Goal: Task Accomplishment & Management: Manage account settings

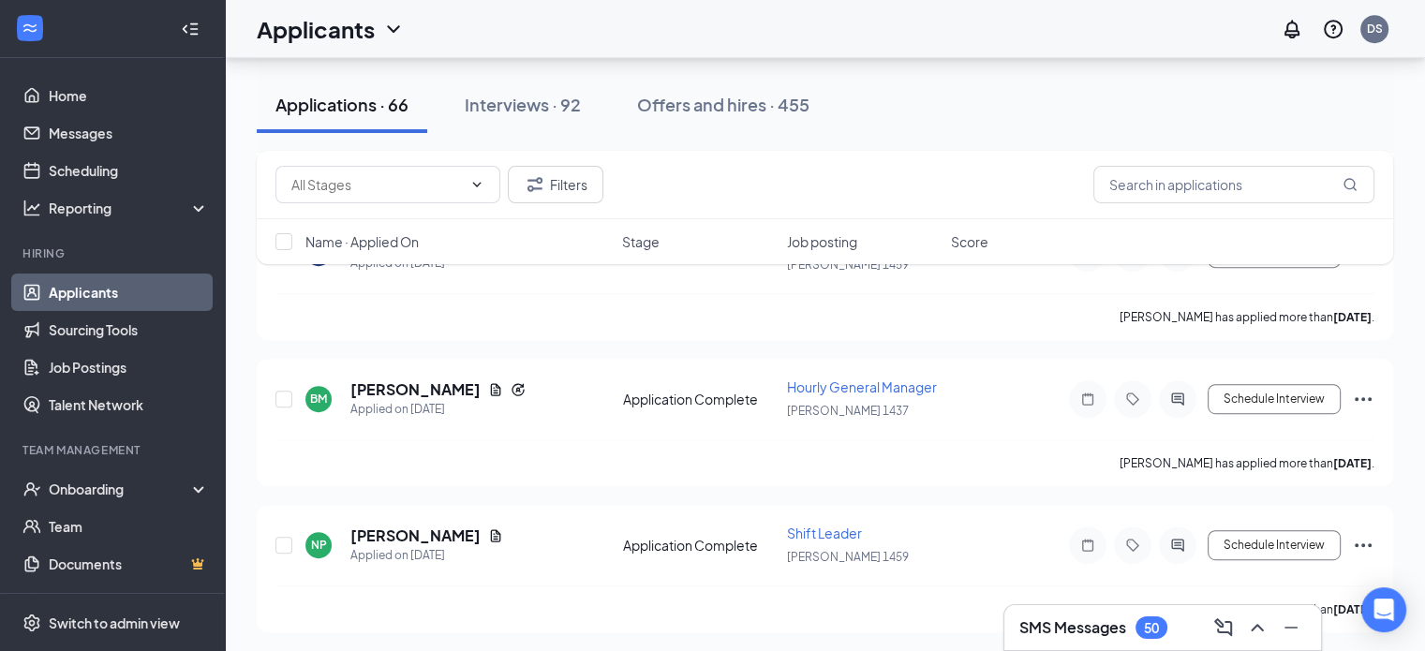
scroll to position [899, 0]
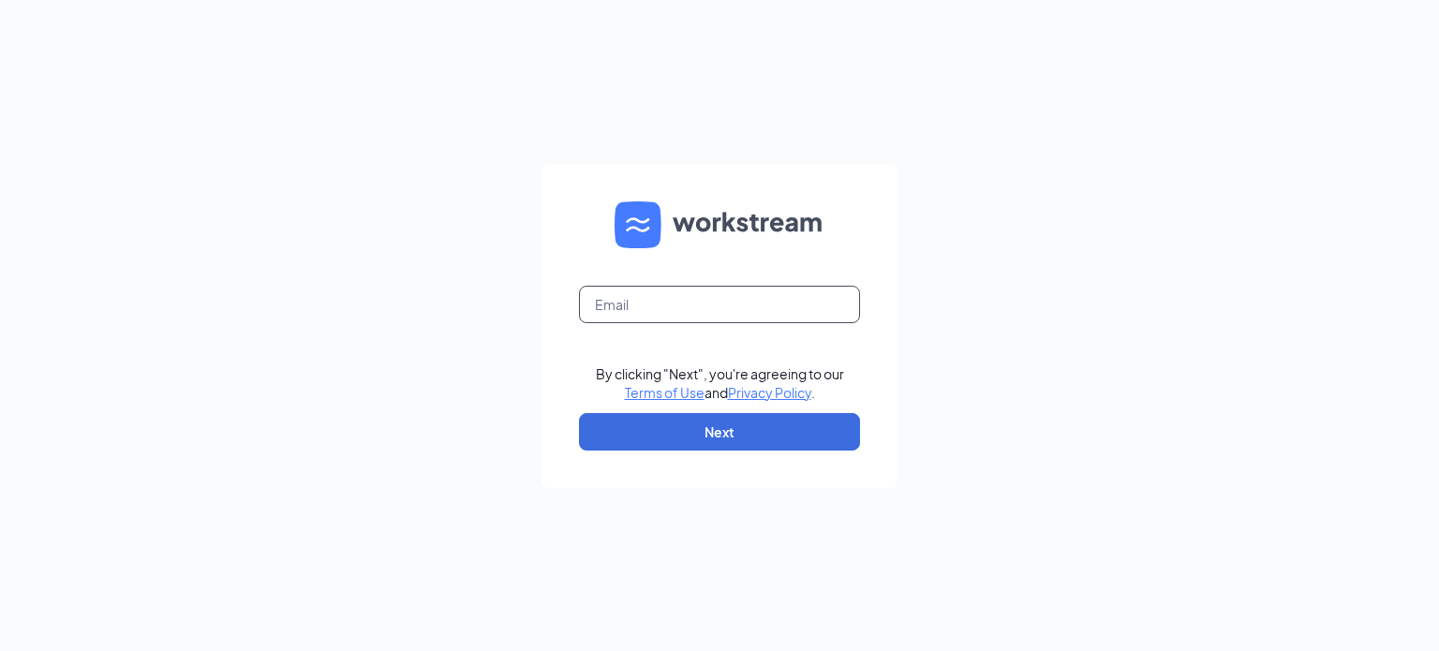
click at [641, 310] on input "text" at bounding box center [719, 304] width 281 height 37
type input "[PERSON_NAME][EMAIL_ADDRESS][DOMAIN_NAME]"
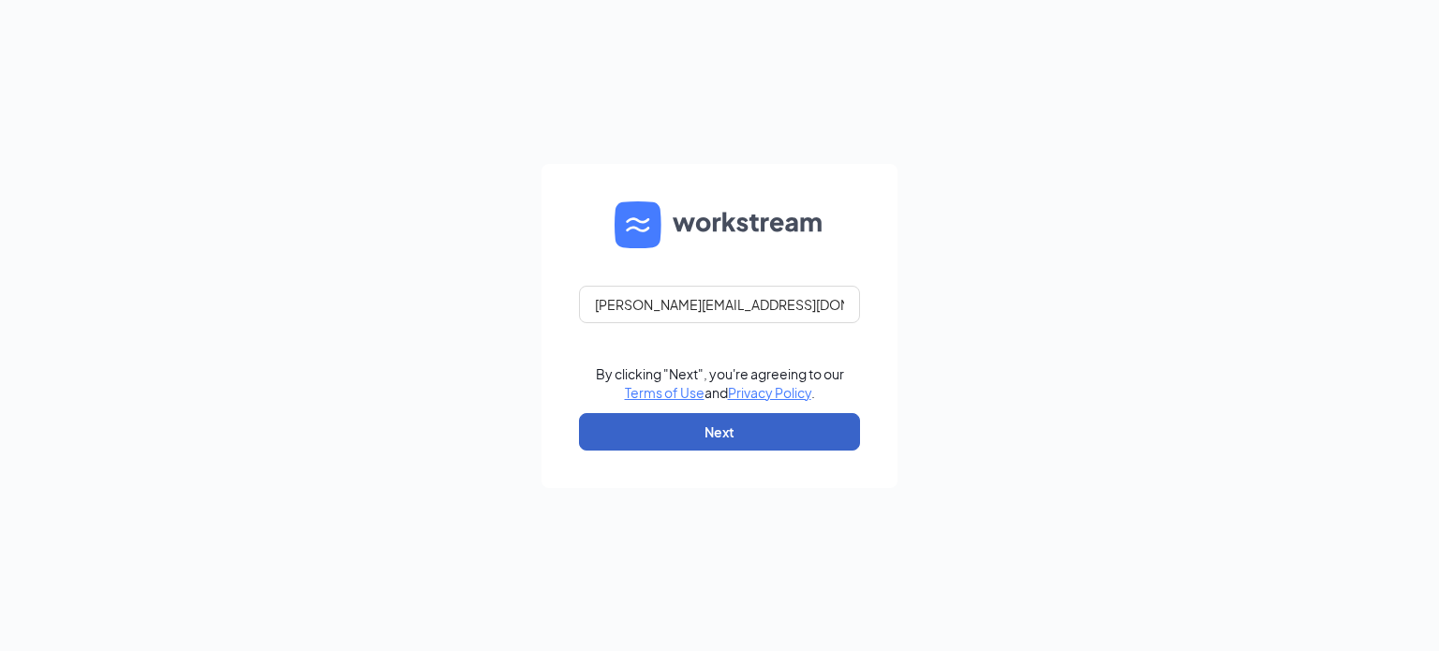
click at [732, 435] on button "Next" at bounding box center [719, 431] width 281 height 37
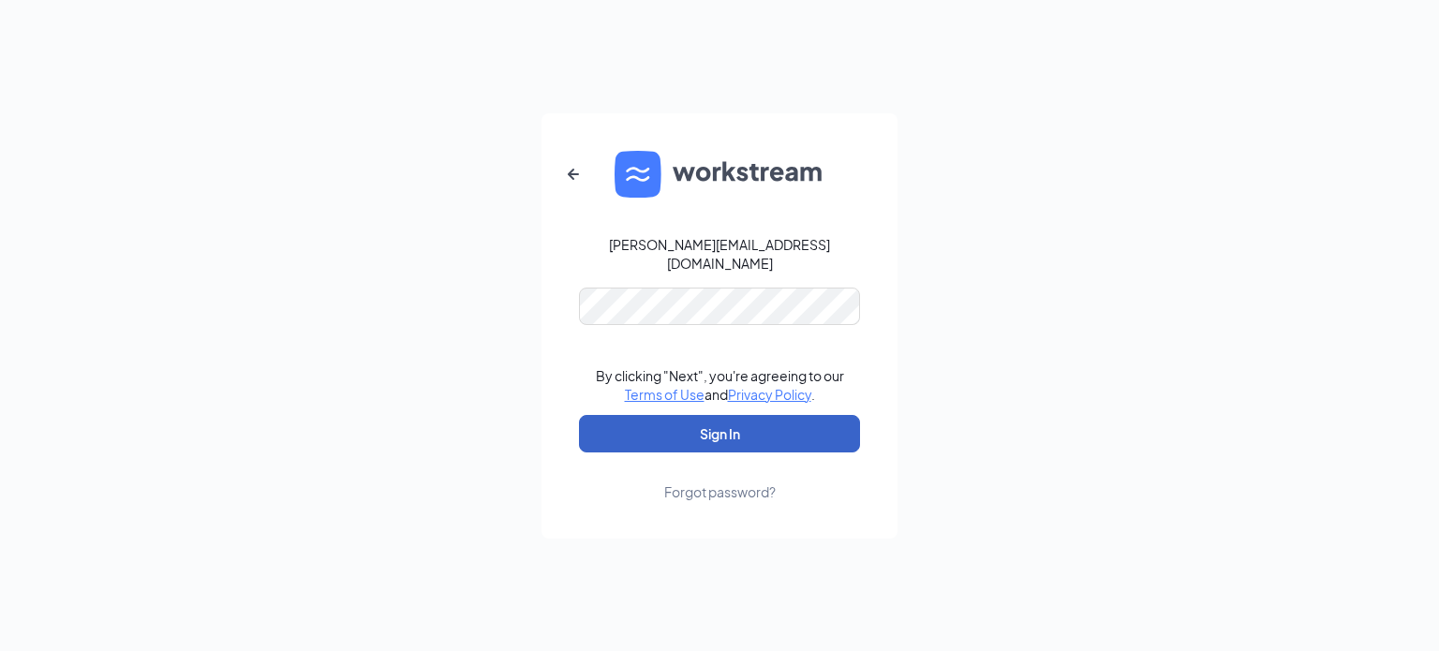
click at [731, 428] on button "Sign In" at bounding box center [719, 433] width 281 height 37
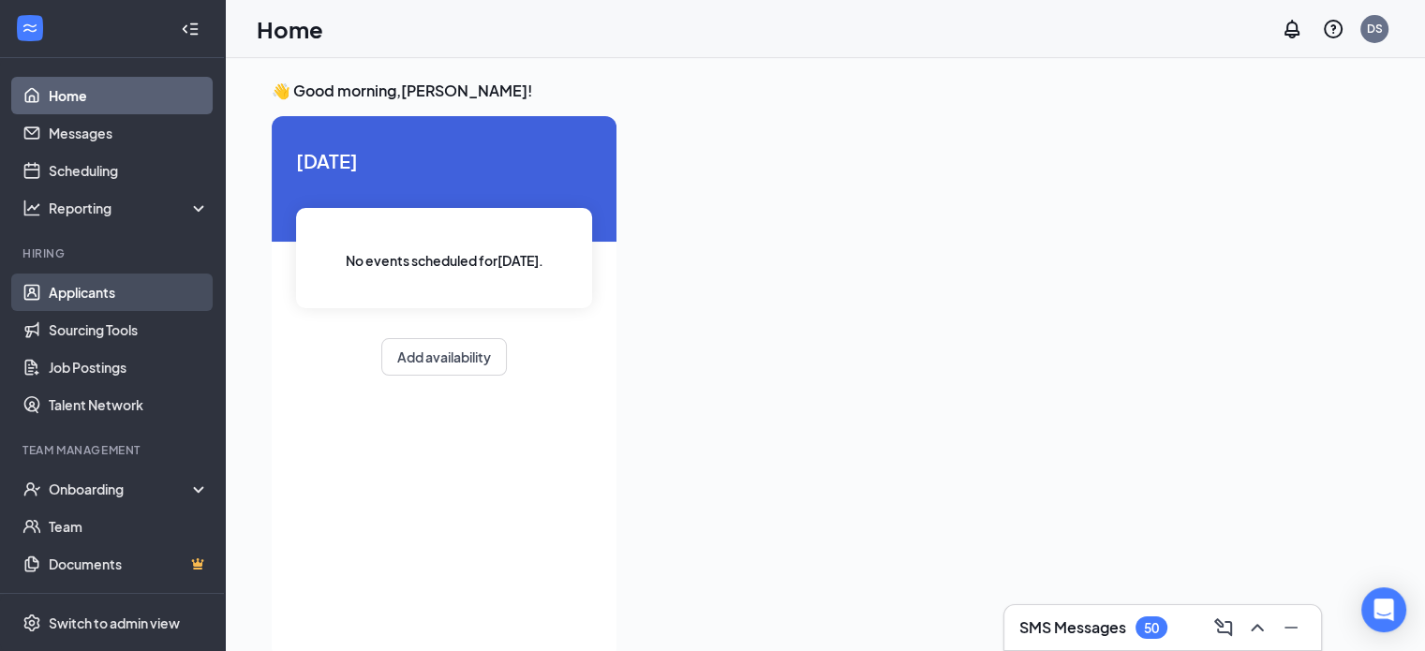
click at [94, 292] on link "Applicants" at bounding box center [129, 291] width 160 height 37
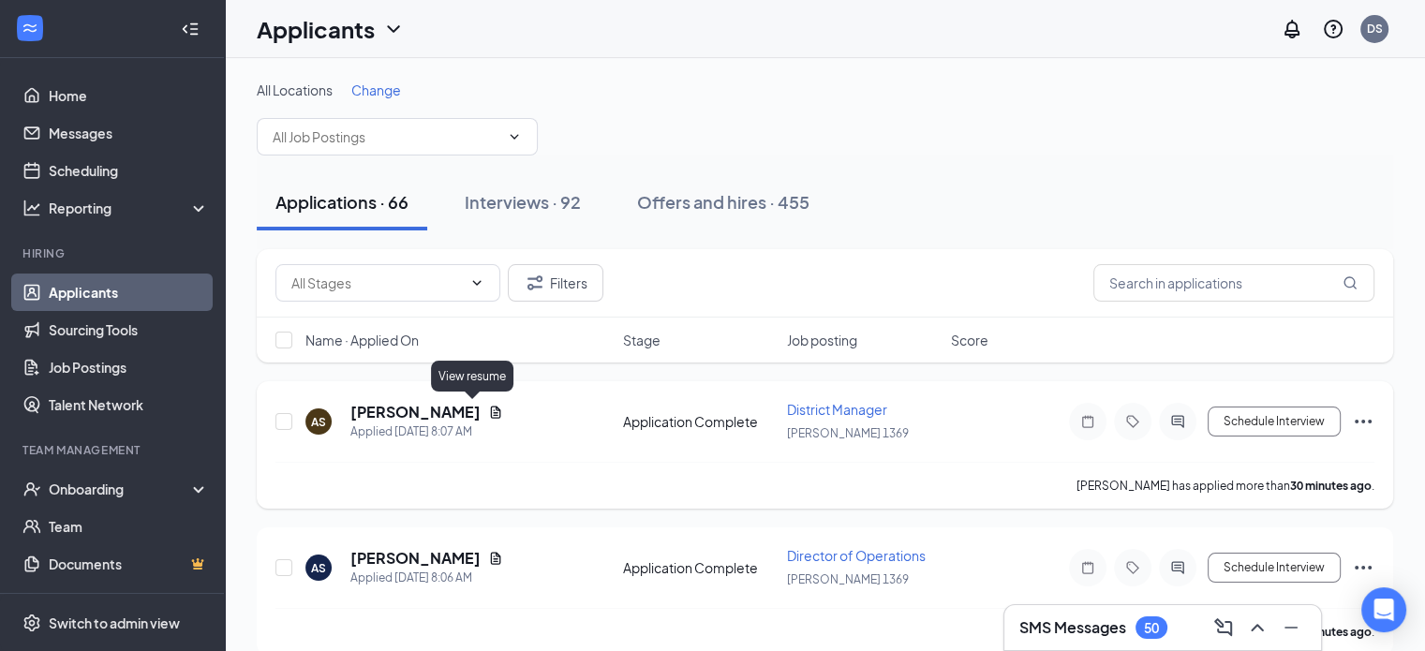
click at [491, 407] on icon "Document" at bounding box center [496, 412] width 10 height 12
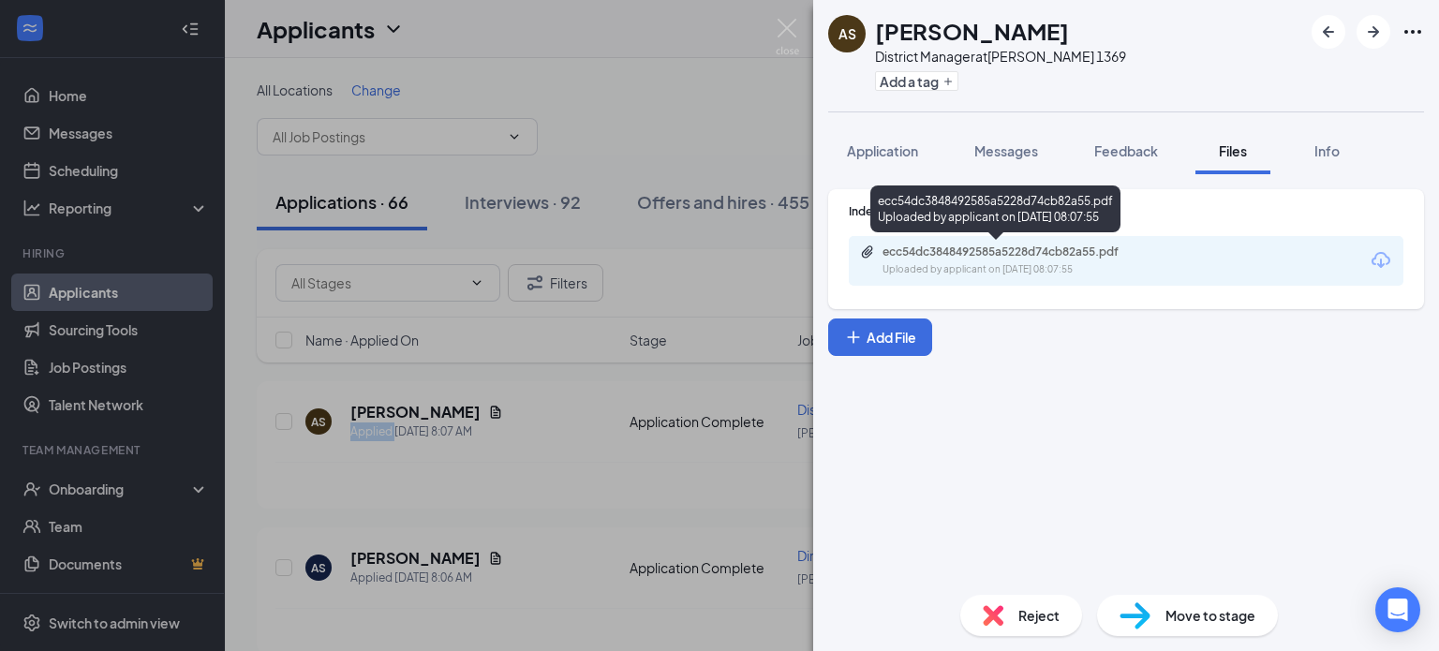
click at [928, 251] on div "ecc54dc3848492585a5228d74cb82a55.pdf" at bounding box center [1013, 251] width 262 height 15
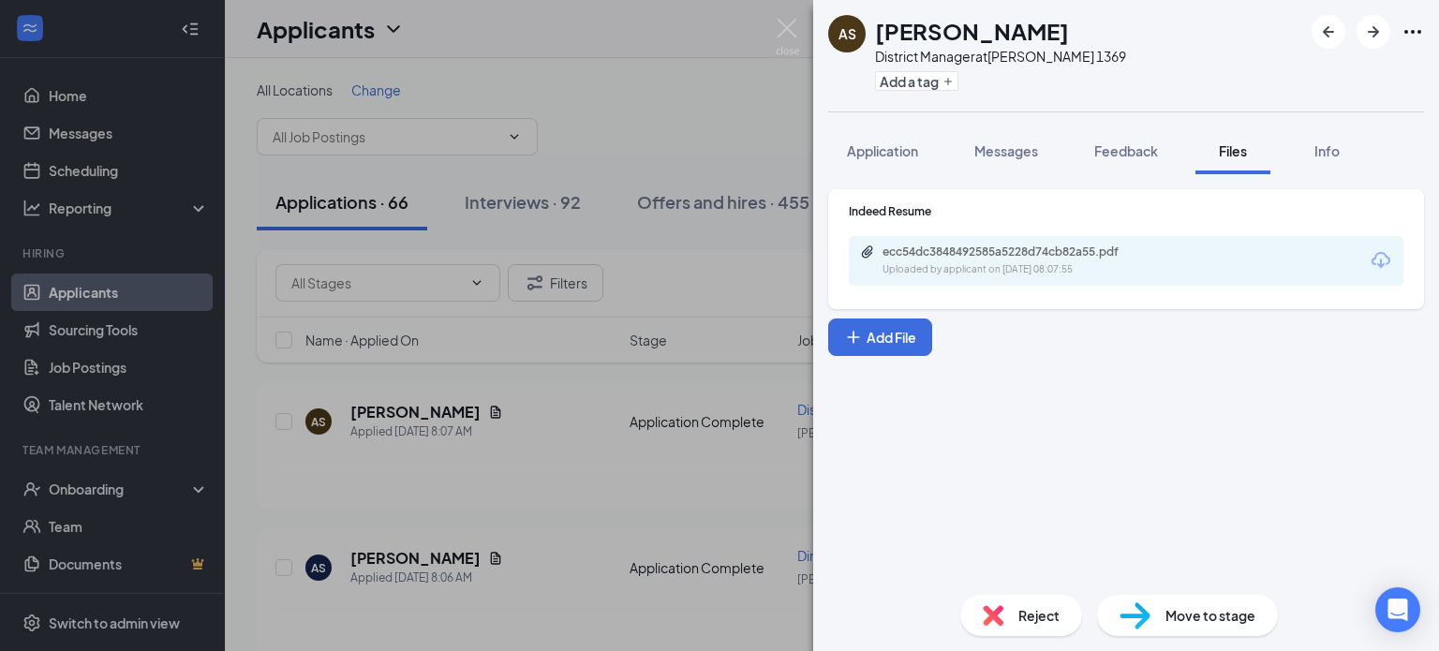
click at [1015, 617] on div "Reject" at bounding box center [1021, 615] width 122 height 41
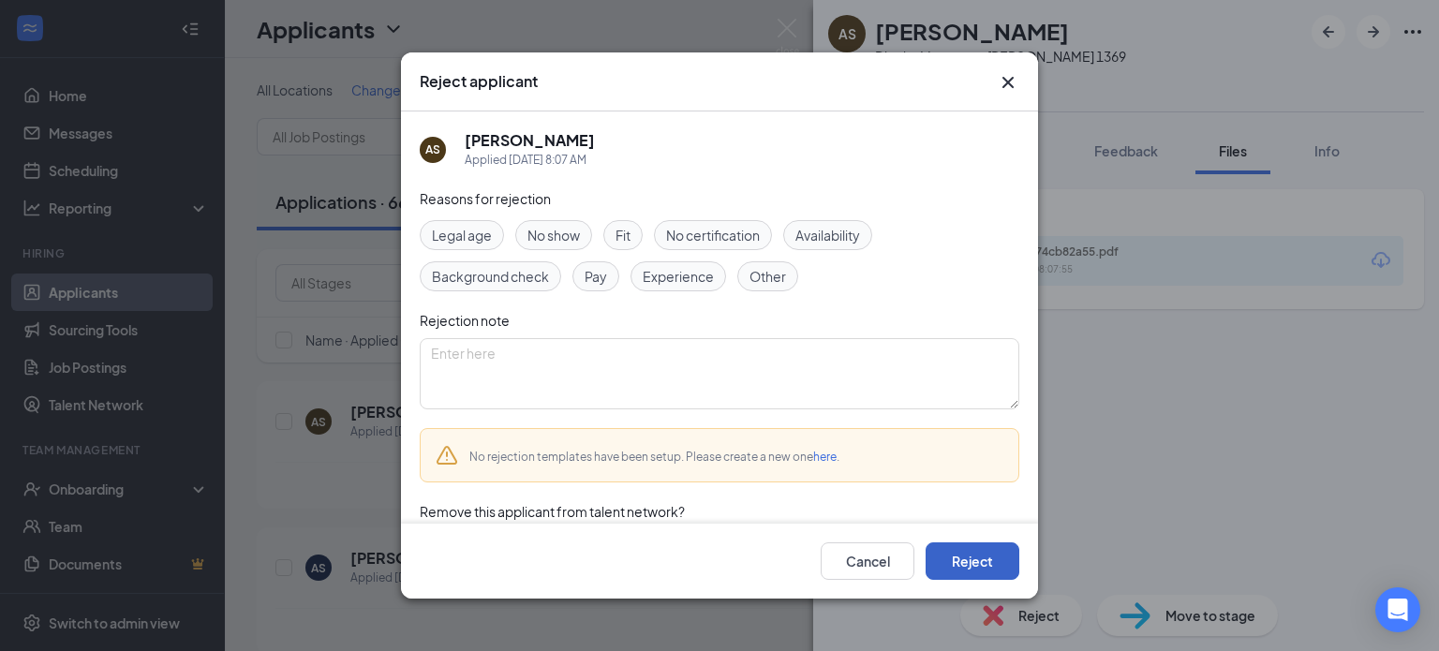
click at [976, 556] on button "Reject" at bounding box center [972, 560] width 94 height 37
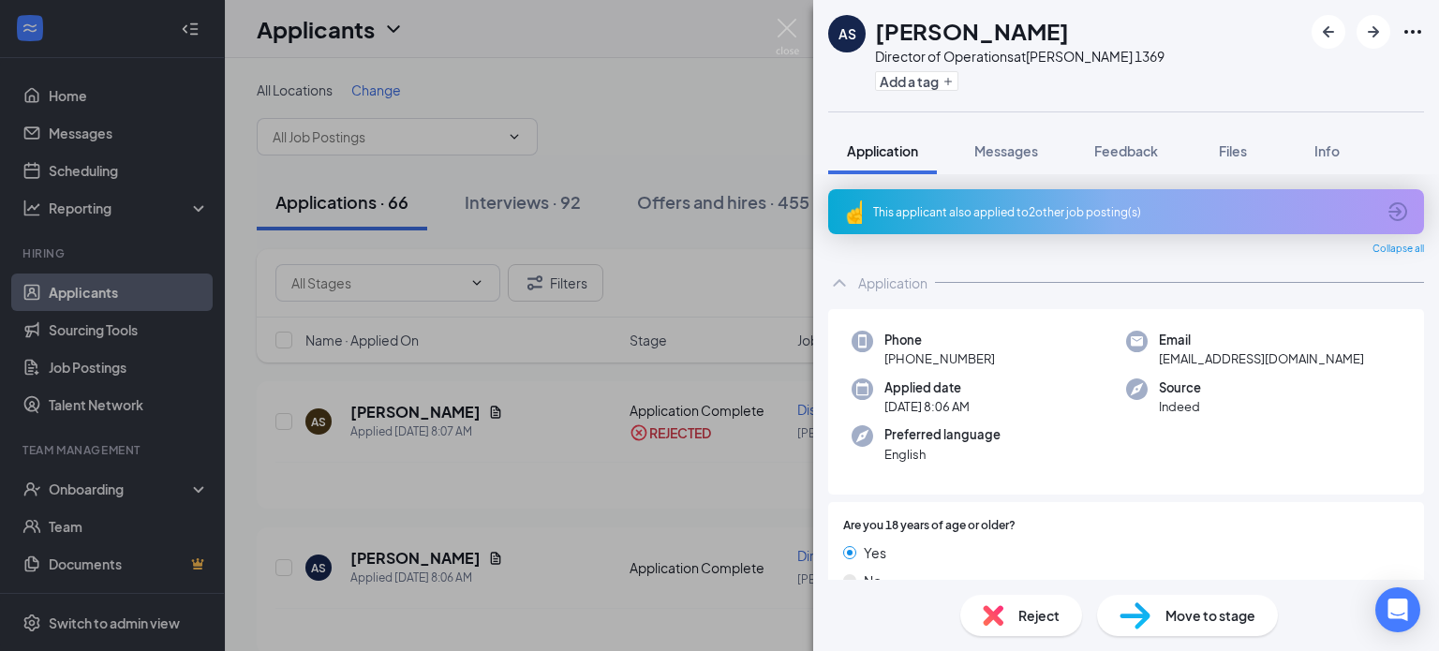
click at [608, 202] on div "AS [PERSON_NAME] Director of Operations at [PERSON_NAME] 1369 Add a tag Applica…" at bounding box center [719, 325] width 1439 height 651
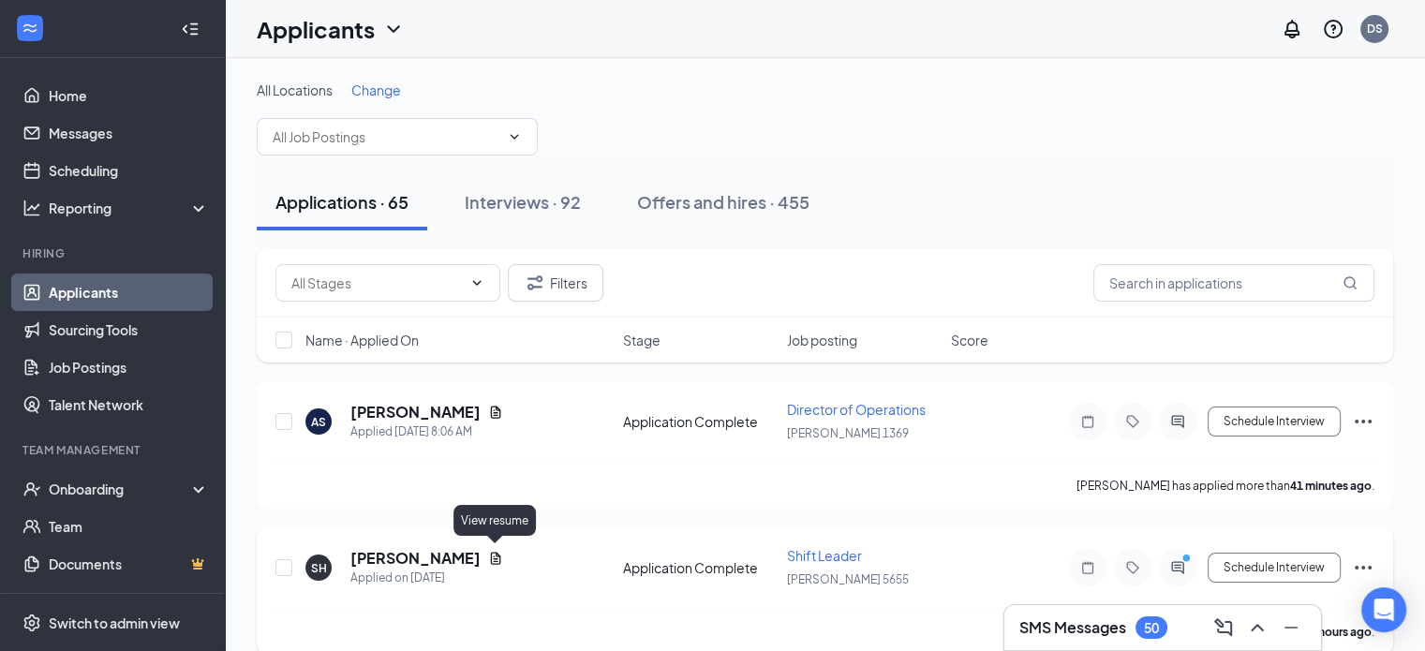
click at [492, 557] on icon "Document" at bounding box center [495, 558] width 15 height 15
click at [492, 557] on body "Home Messages Scheduling Reporting Hiring Applicants Sourcing Tools Job Posting…" at bounding box center [712, 325] width 1425 height 651
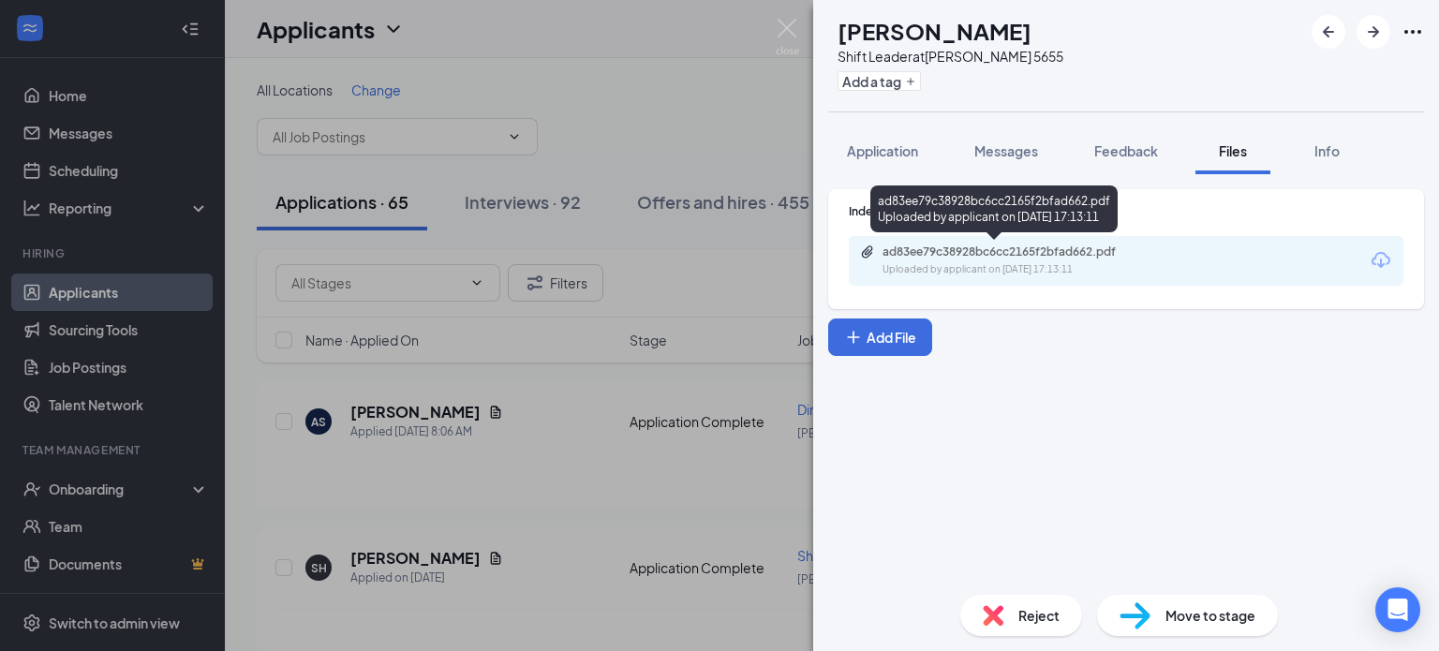
click at [975, 250] on div "ad83ee79c38928bc6cc2165f2bfad662.pdf" at bounding box center [1013, 251] width 262 height 15
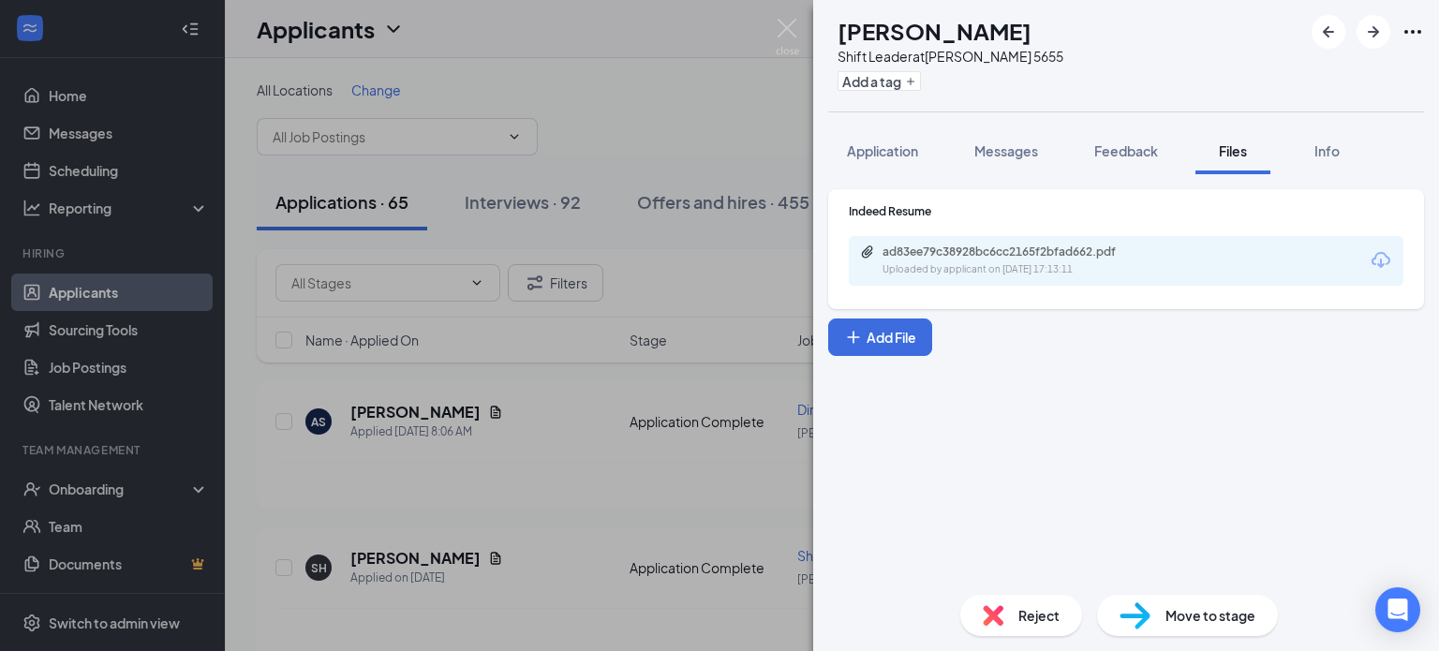
click at [1021, 622] on span "Reject" at bounding box center [1038, 615] width 41 height 21
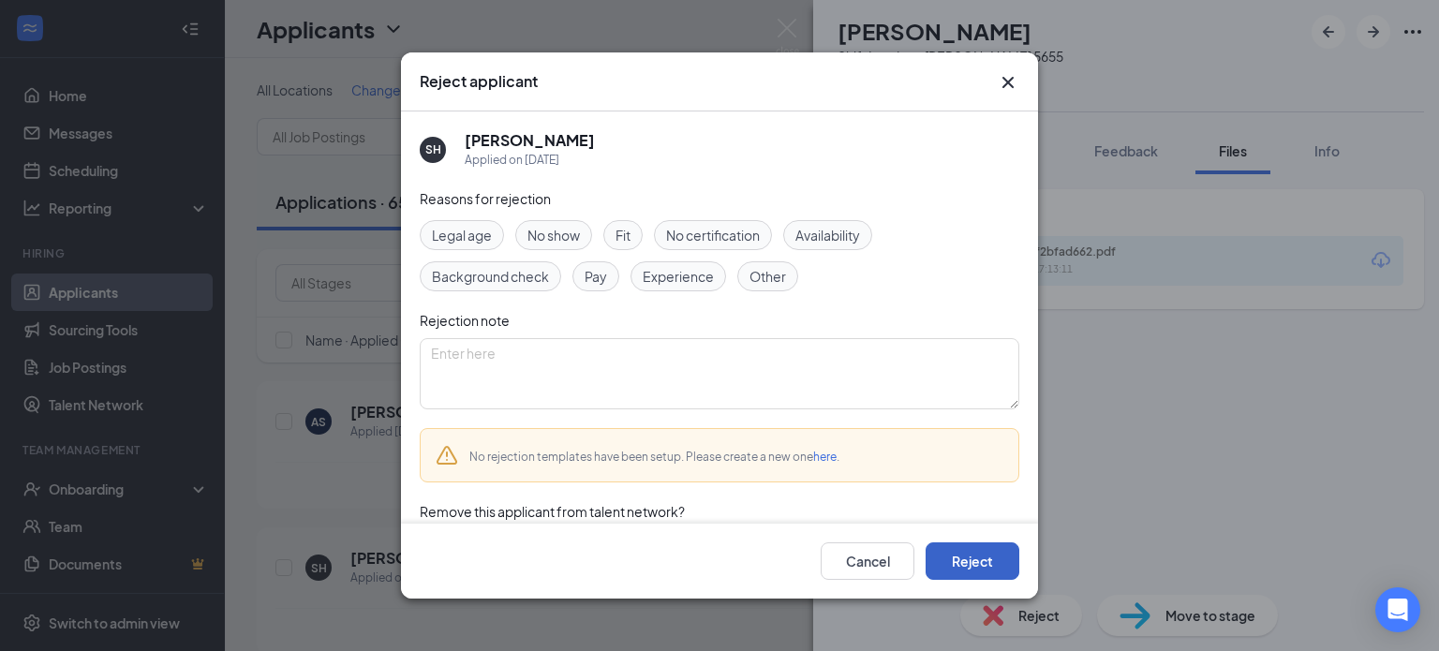
click at [978, 556] on button "Reject" at bounding box center [972, 560] width 94 height 37
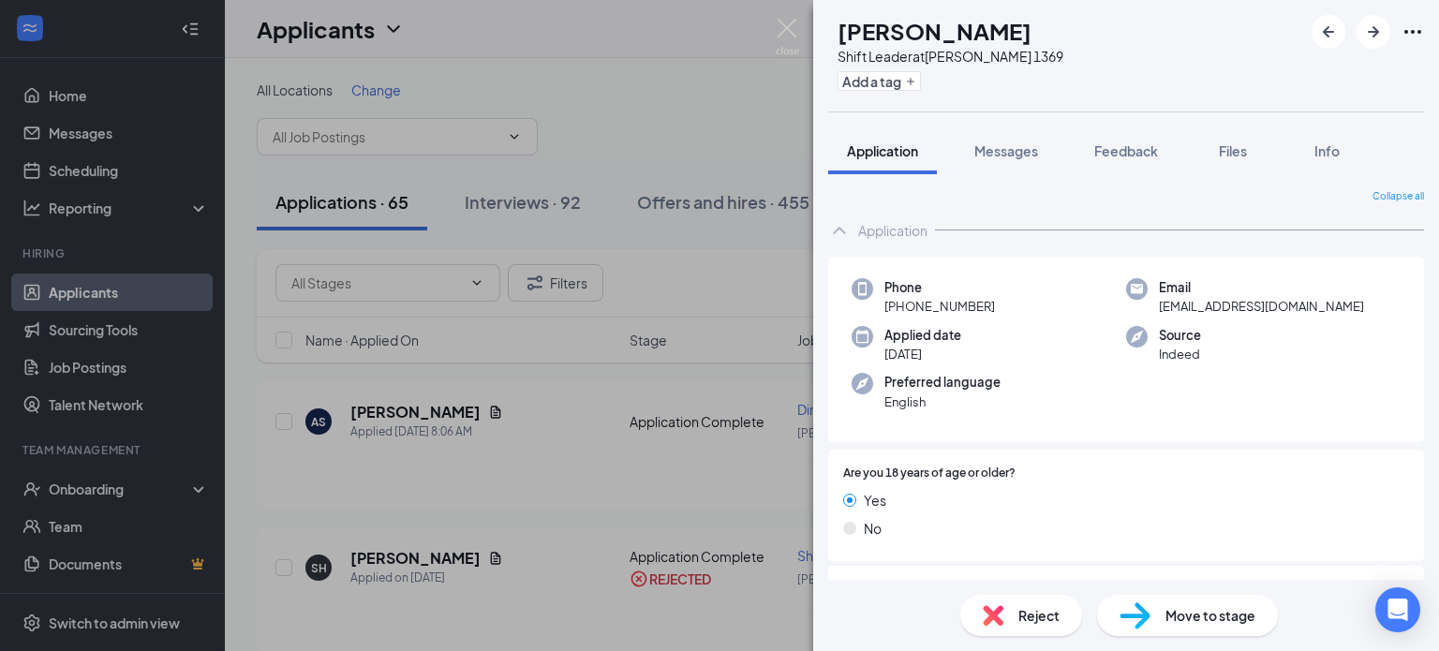
click at [577, 465] on div "CC [PERSON_NAME] Shift Leader at [PERSON_NAME] 1369 Add a tag Application Messa…" at bounding box center [719, 325] width 1439 height 651
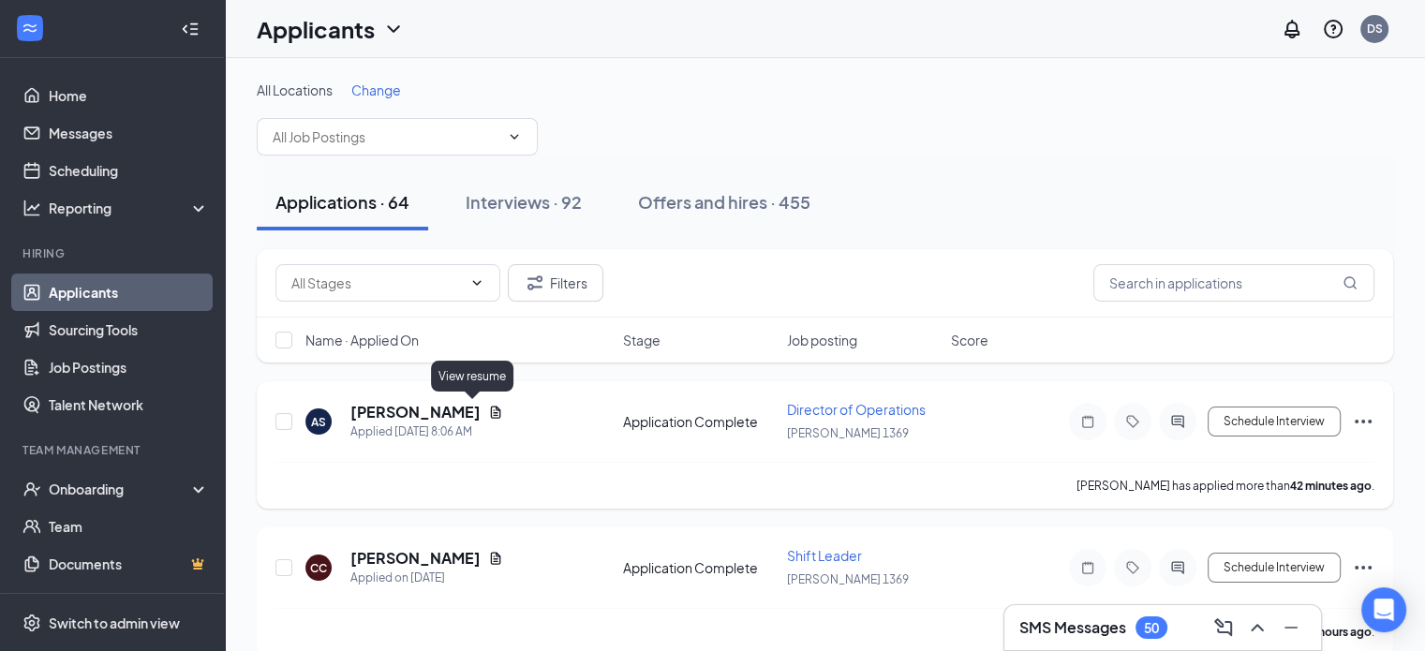
click at [488, 406] on icon "Document" at bounding box center [495, 412] width 15 height 15
click at [471, 406] on body "Home Messages Scheduling Reporting Hiring Applicants Sourcing Tools Job Posting…" at bounding box center [712, 325] width 1425 height 651
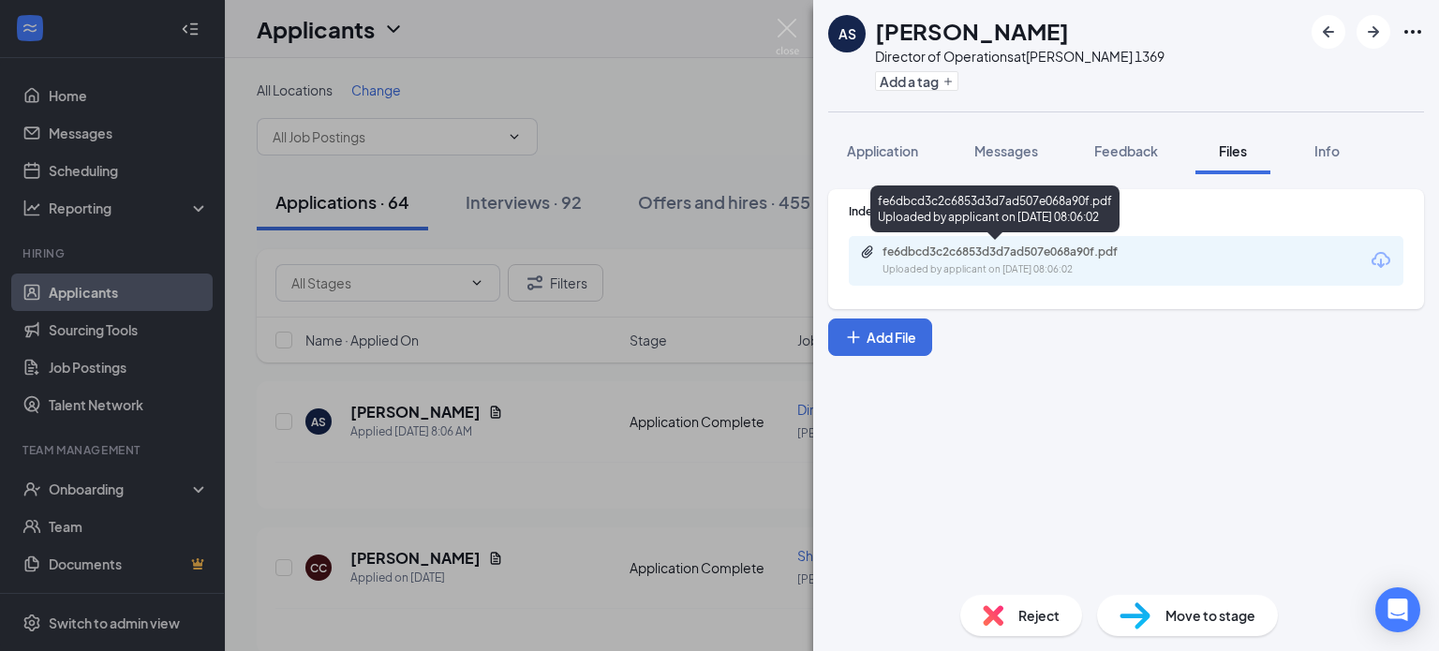
click at [942, 252] on div "fe6dbcd3c2c6853d3d7ad507e068a90f.pdf" at bounding box center [1013, 251] width 262 height 15
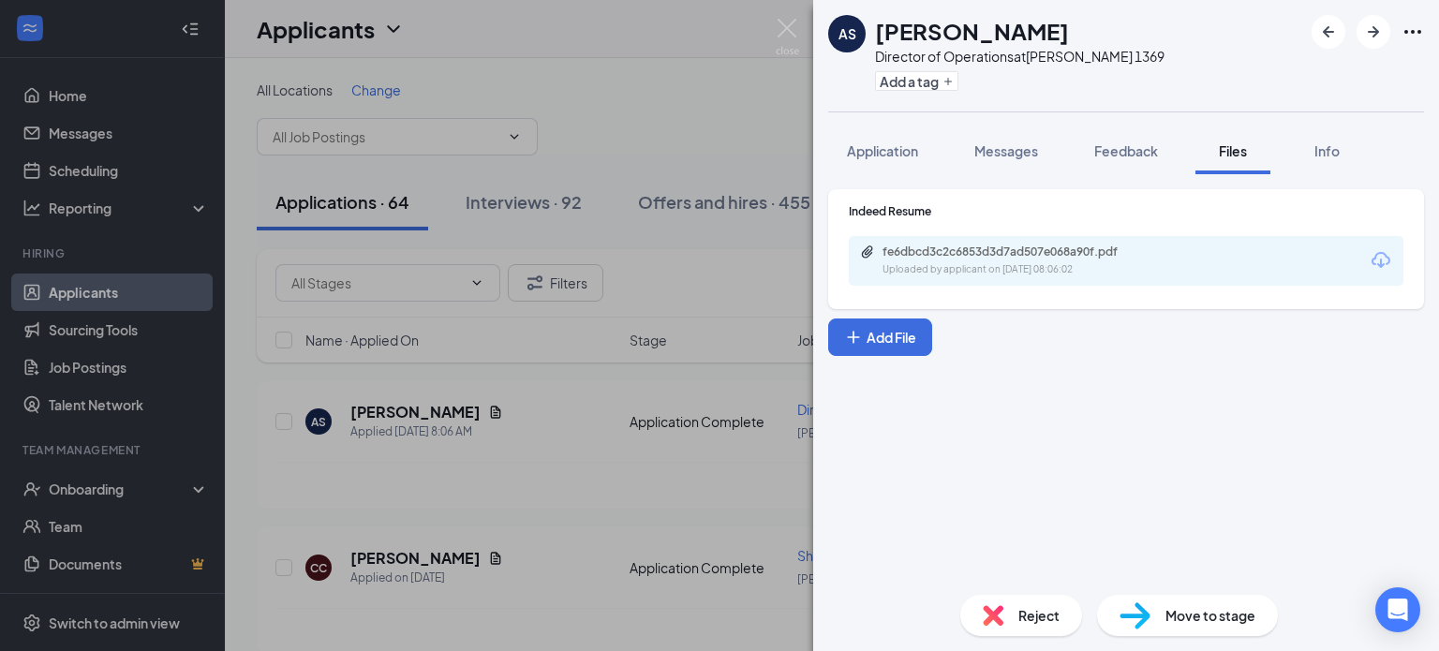
click at [1023, 613] on span "Reject" at bounding box center [1038, 615] width 41 height 21
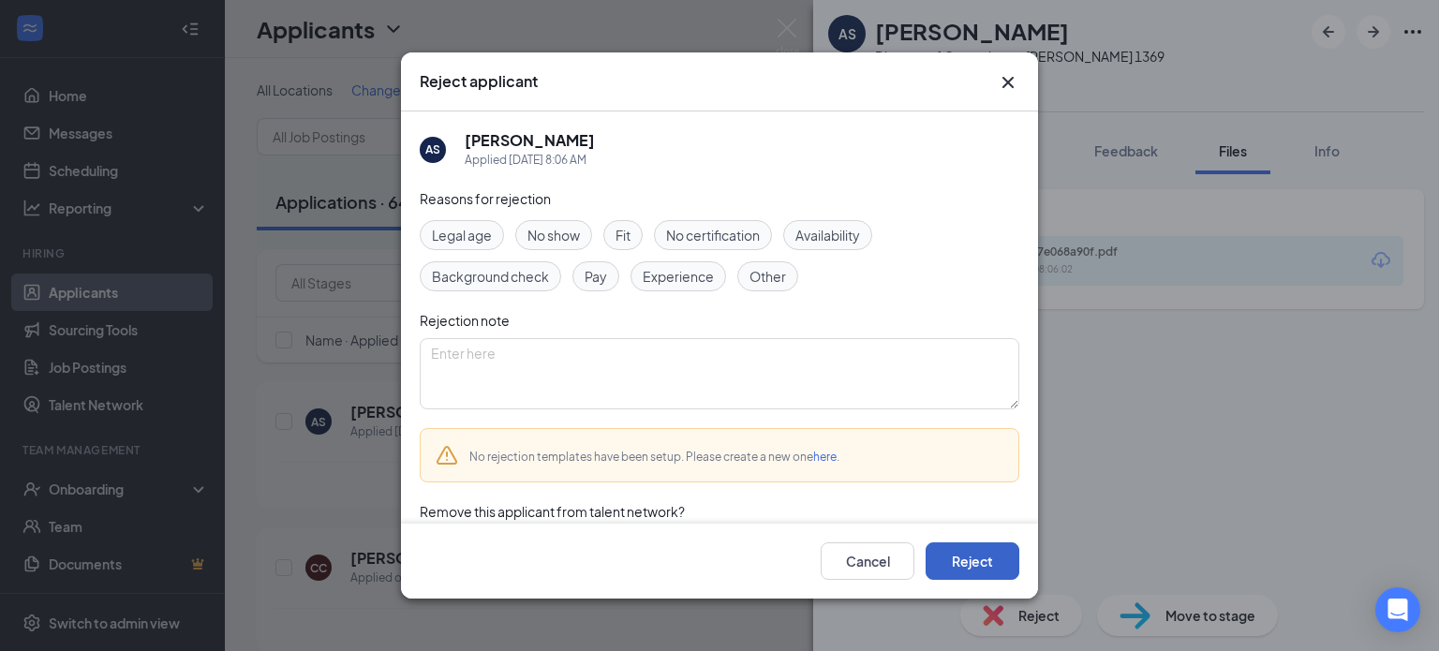
click at [968, 569] on button "Reject" at bounding box center [972, 560] width 94 height 37
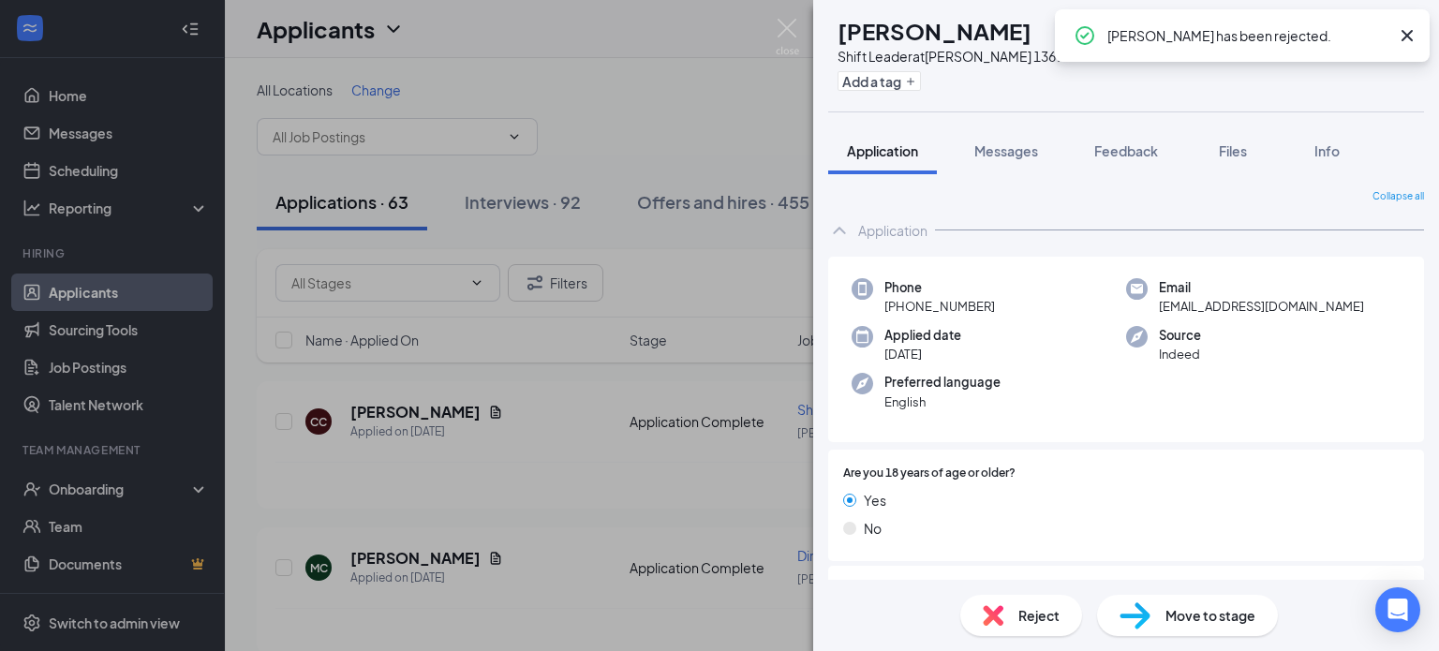
click at [688, 295] on div "CC [PERSON_NAME] Shift Leader at [PERSON_NAME] 1369 Add a tag Application Messa…" at bounding box center [719, 325] width 1439 height 651
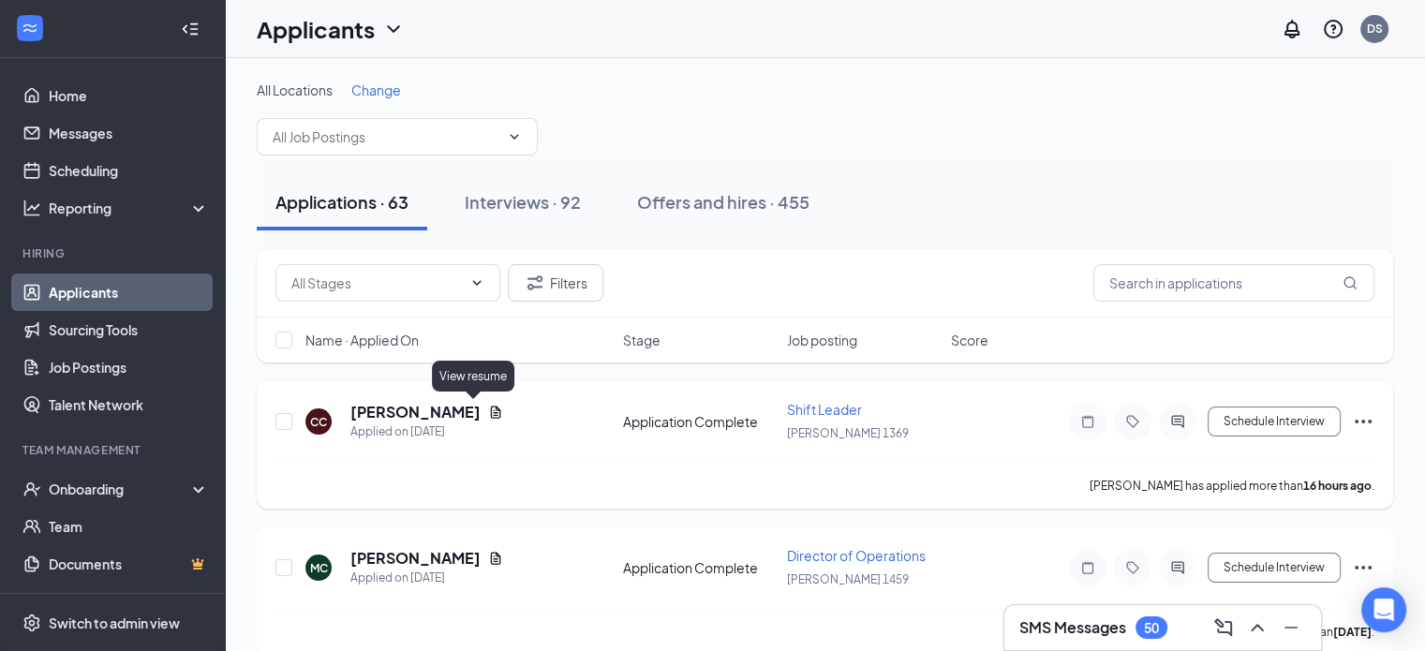
click at [488, 409] on icon "Document" at bounding box center [495, 412] width 15 height 15
click at [470, 409] on body "Home Messages Scheduling Reporting Hiring Applicants Sourcing Tools Job Posting…" at bounding box center [712, 325] width 1425 height 651
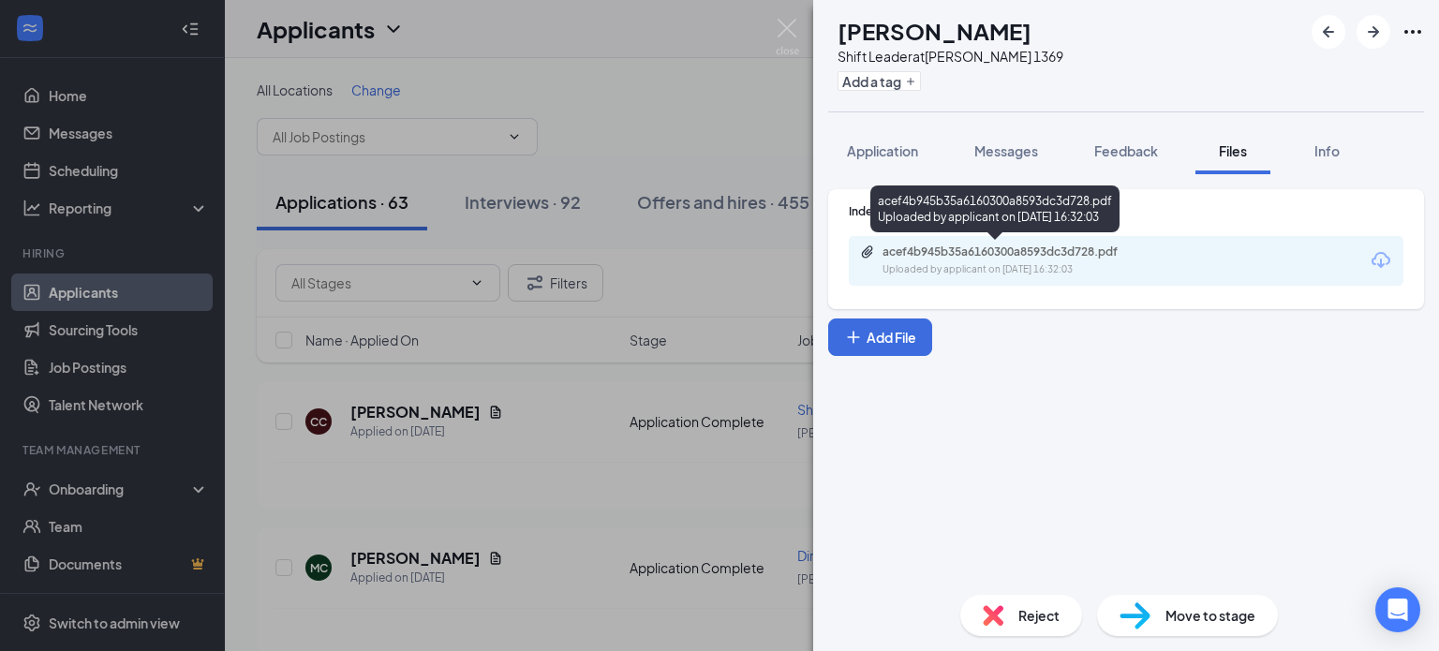
click at [956, 252] on div "acef4b945b35a6160300a8593dc3d728.pdf" at bounding box center [1013, 251] width 262 height 15
